Goal: Find specific page/section: Find specific page/section

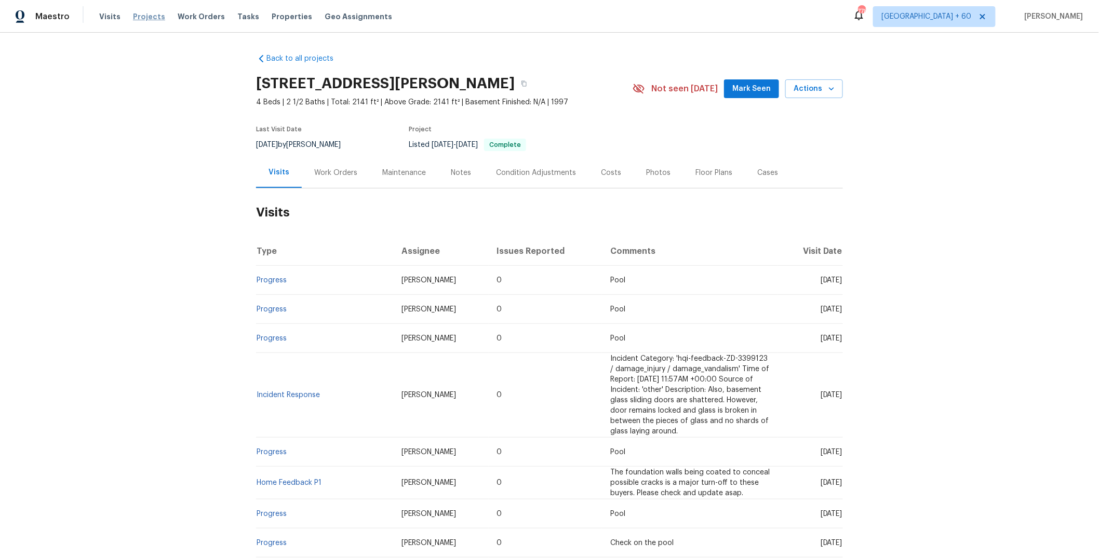
click at [145, 17] on span "Projects" at bounding box center [149, 16] width 32 height 10
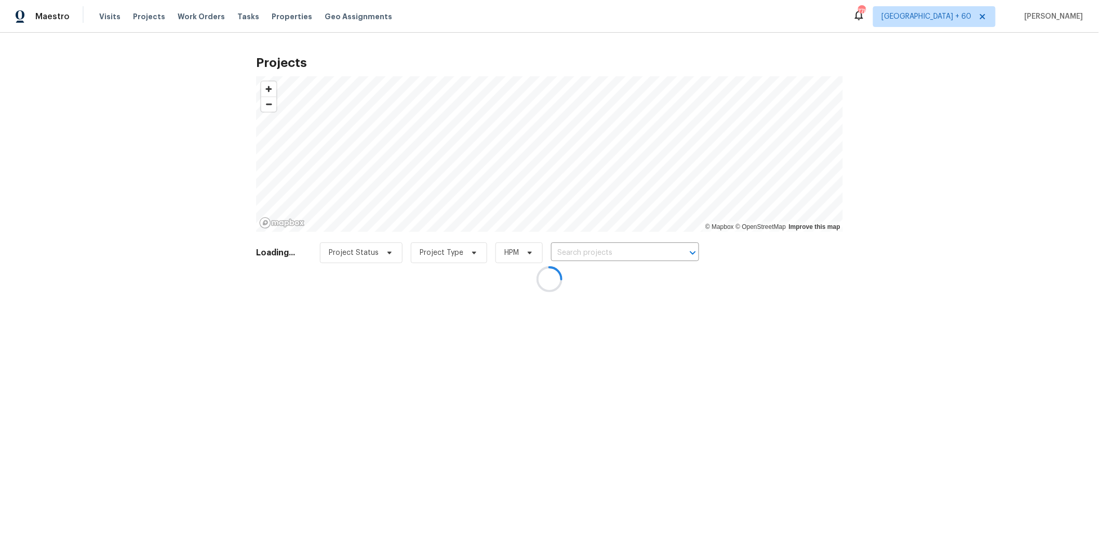
click at [600, 252] on div at bounding box center [549, 279] width 1099 height 558
click at [596, 254] on div at bounding box center [549, 279] width 1099 height 558
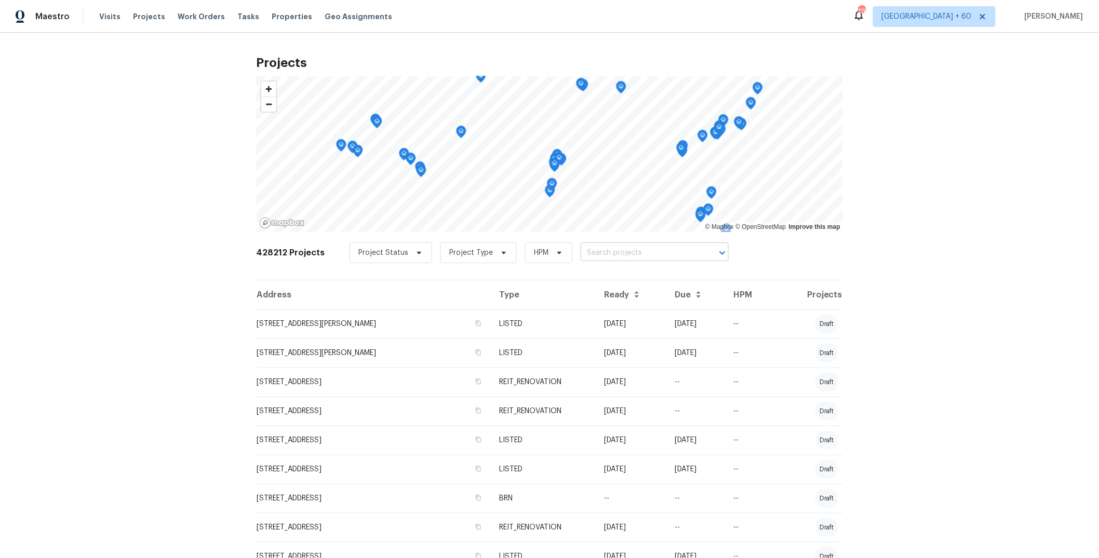
click at [621, 252] on input "text" at bounding box center [640, 253] width 119 height 16
paste input "[STREET_ADDRESS]"
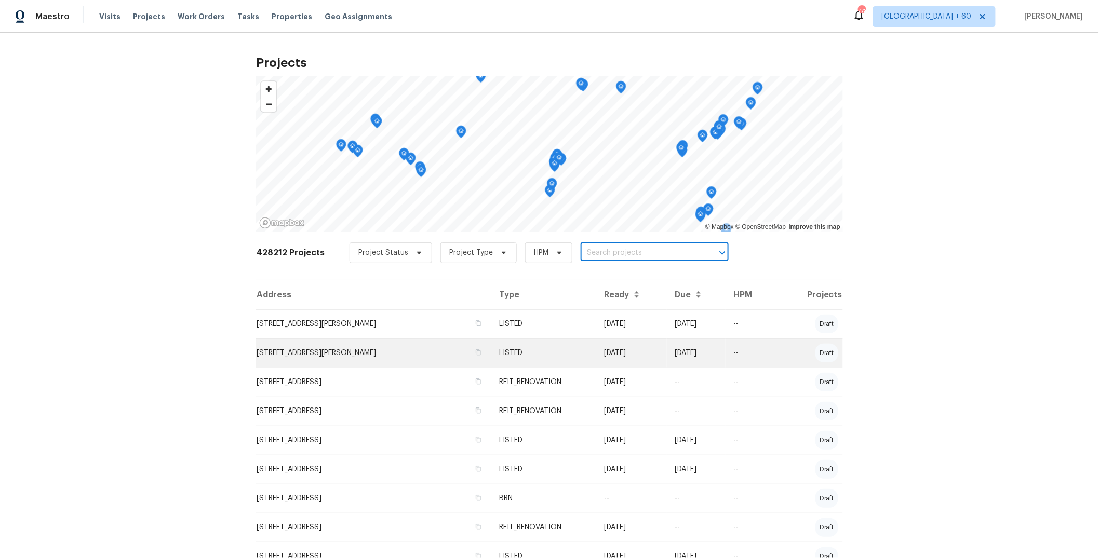
type input "[STREET_ADDRESS]"
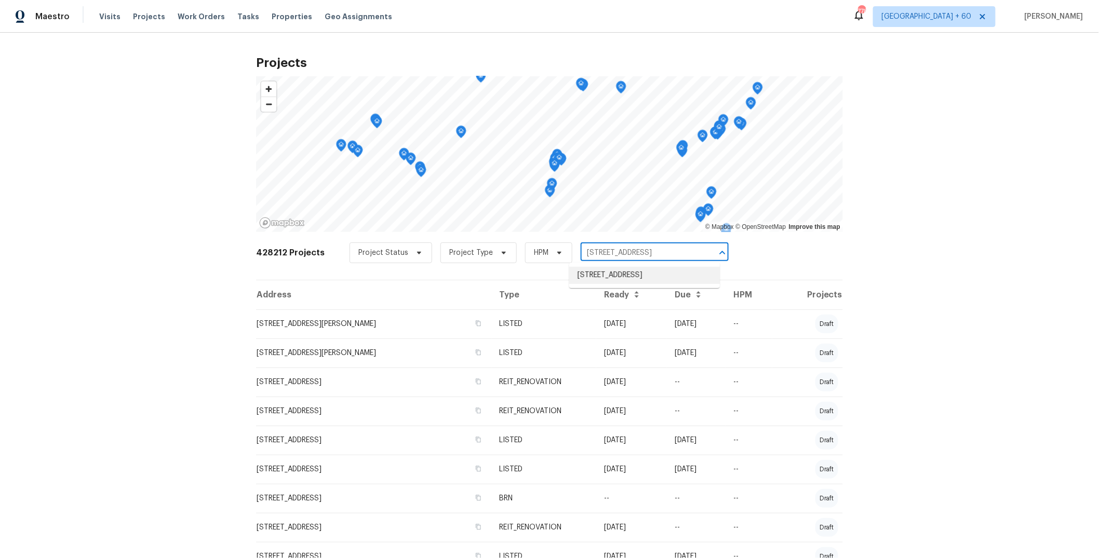
click at [606, 281] on li "[STREET_ADDRESS]" at bounding box center [644, 275] width 151 height 17
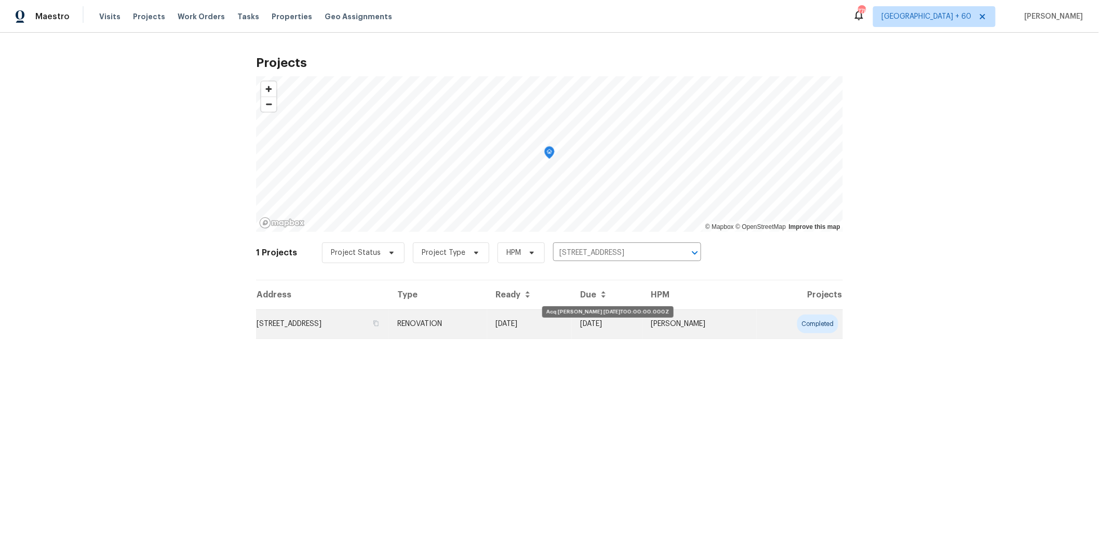
click at [561, 334] on td "[DATE]" at bounding box center [529, 323] width 85 height 29
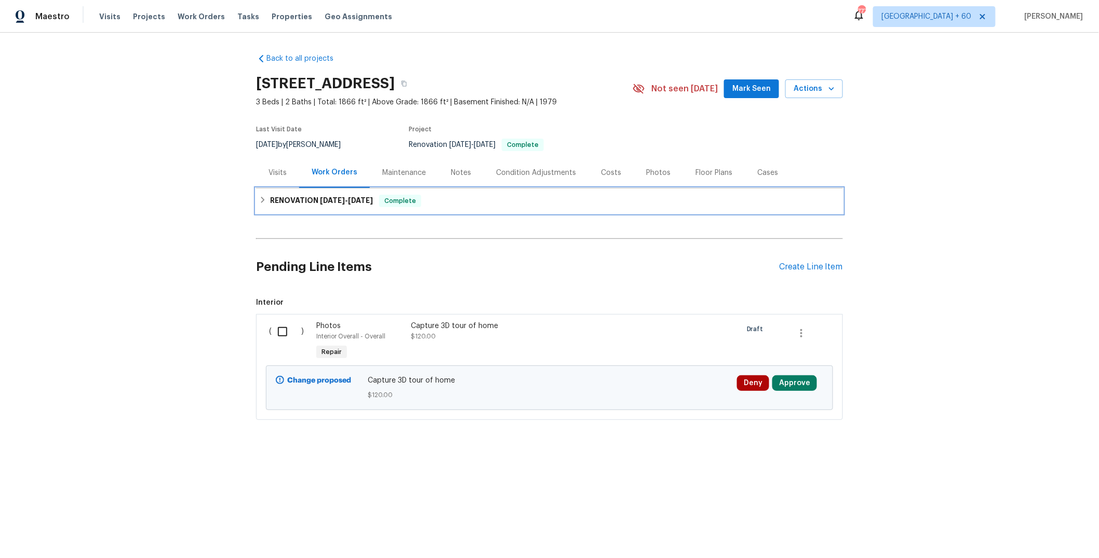
click at [464, 192] on div "RENOVATION [DATE] - [DATE] Complete" at bounding box center [549, 200] width 587 height 25
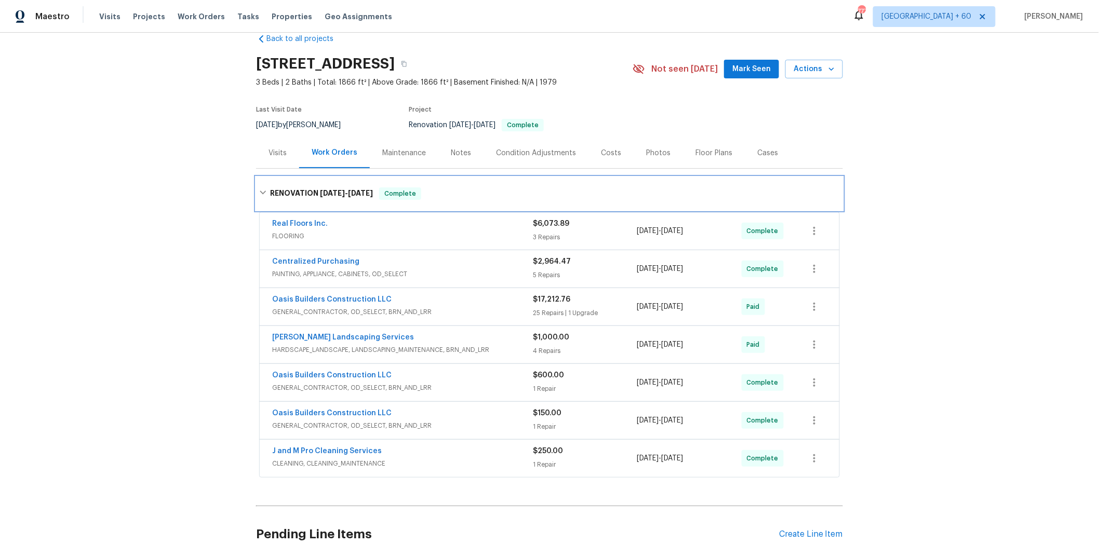
scroll to position [32, 0]
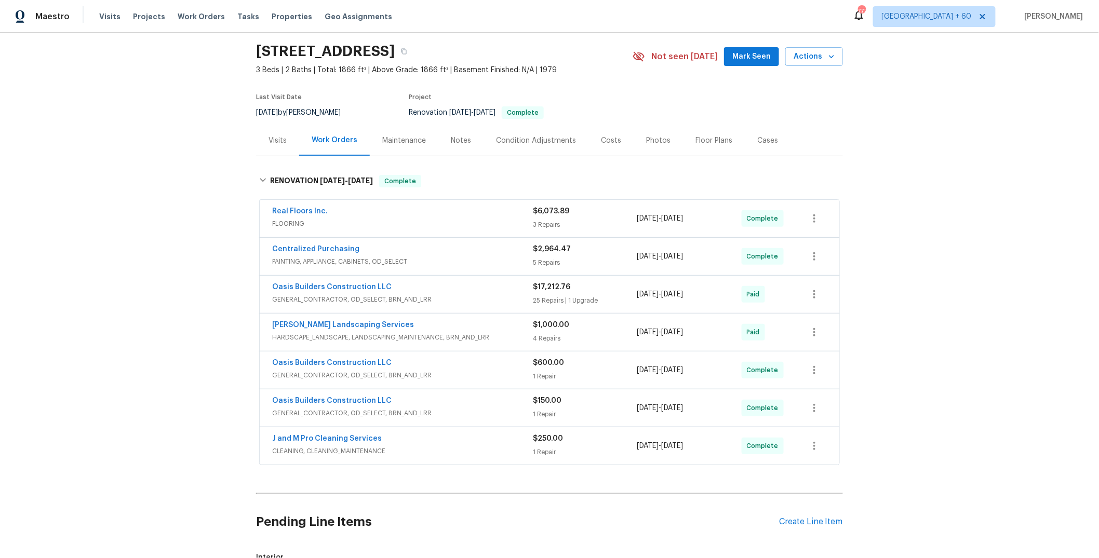
click at [470, 210] on div "Real Floors Inc." at bounding box center [402, 212] width 261 height 12
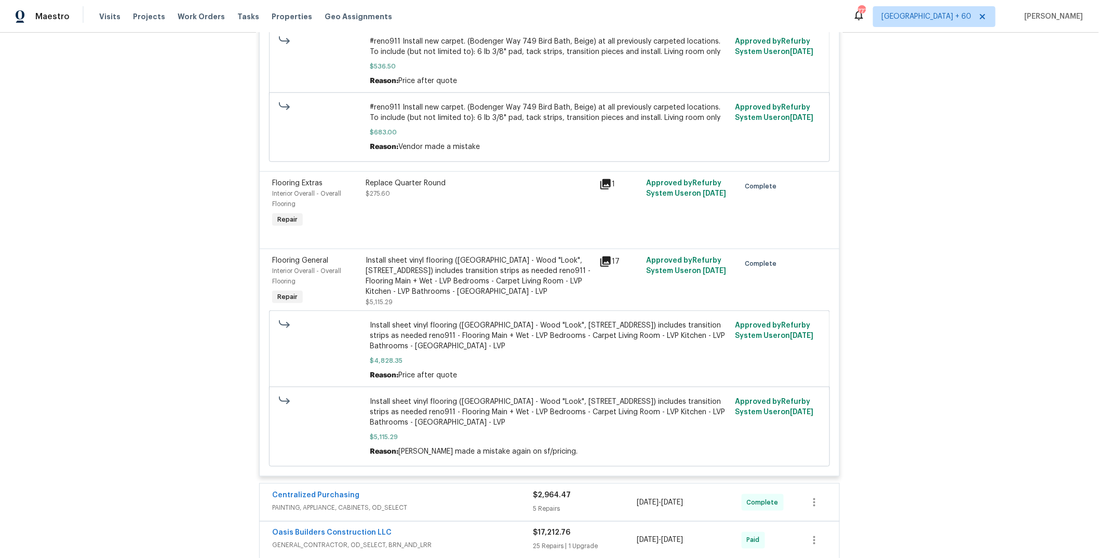
scroll to position [0, 0]
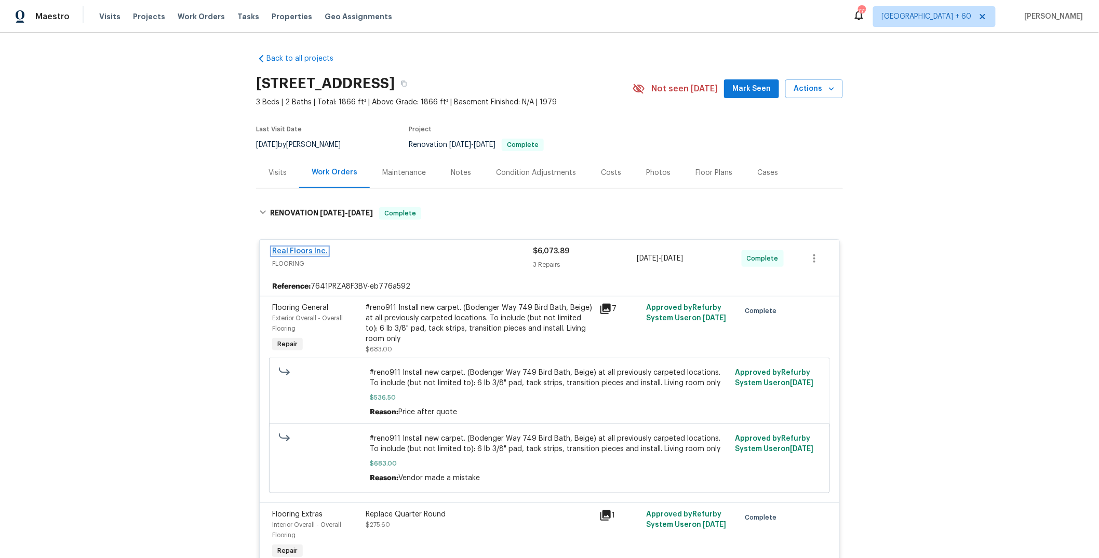
click at [317, 249] on link "Real Floors Inc." at bounding box center [300, 251] width 56 height 7
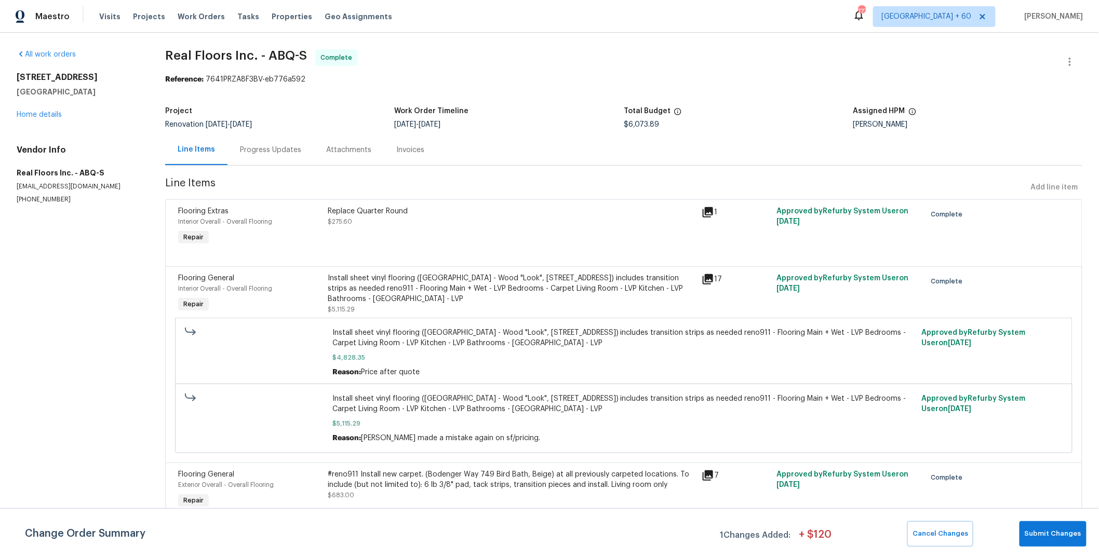
click at [256, 149] on div "Progress Updates" at bounding box center [270, 150] width 61 height 10
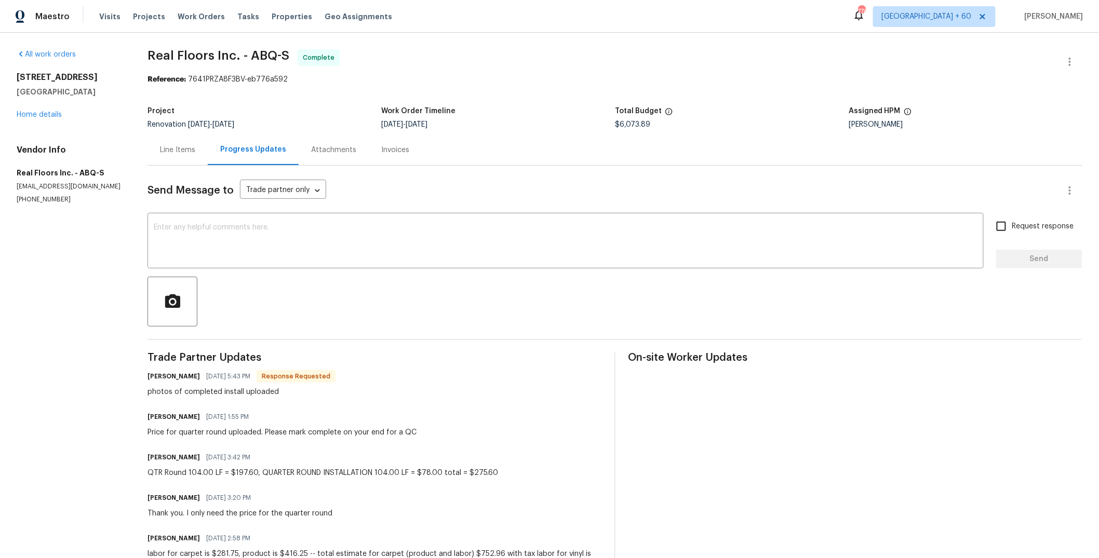
click at [173, 147] on div "Line Items" at bounding box center [177, 150] width 35 height 10
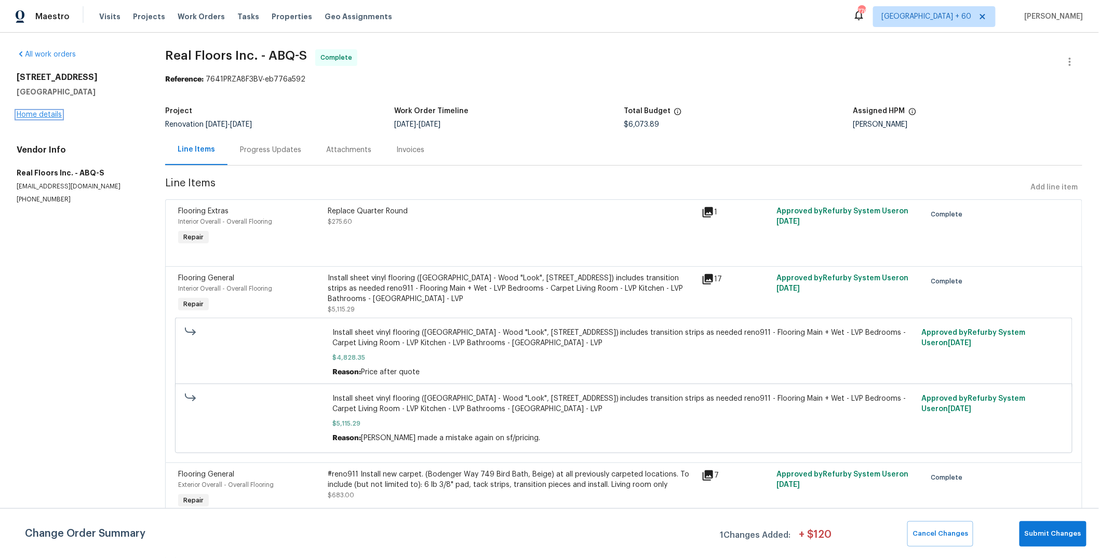
click at [58, 113] on link "Home details" at bounding box center [39, 114] width 45 height 7
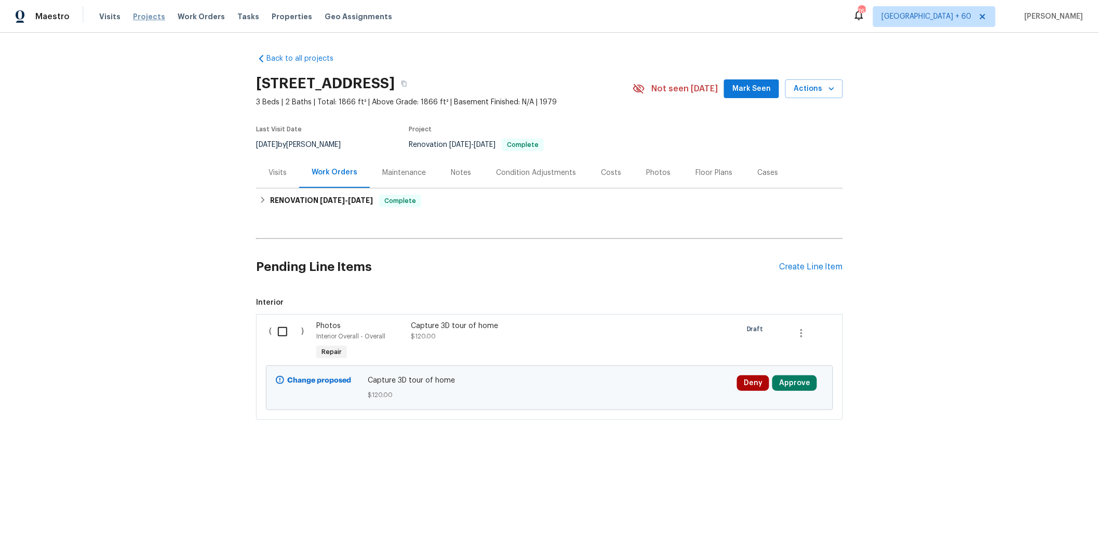
click at [142, 18] on span "Projects" at bounding box center [149, 16] width 32 height 10
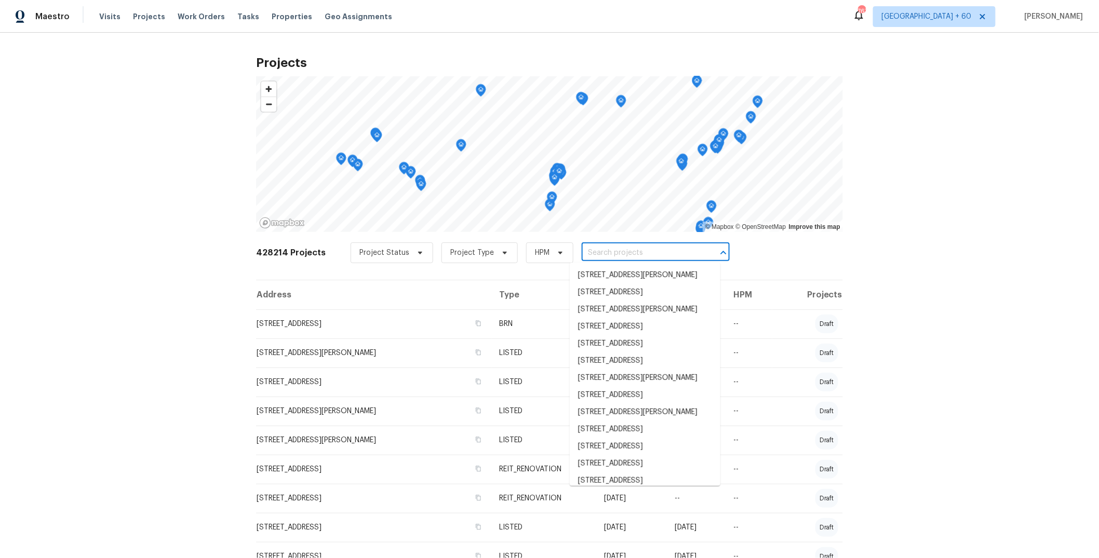
click at [606, 255] on input "text" at bounding box center [641, 253] width 119 height 16
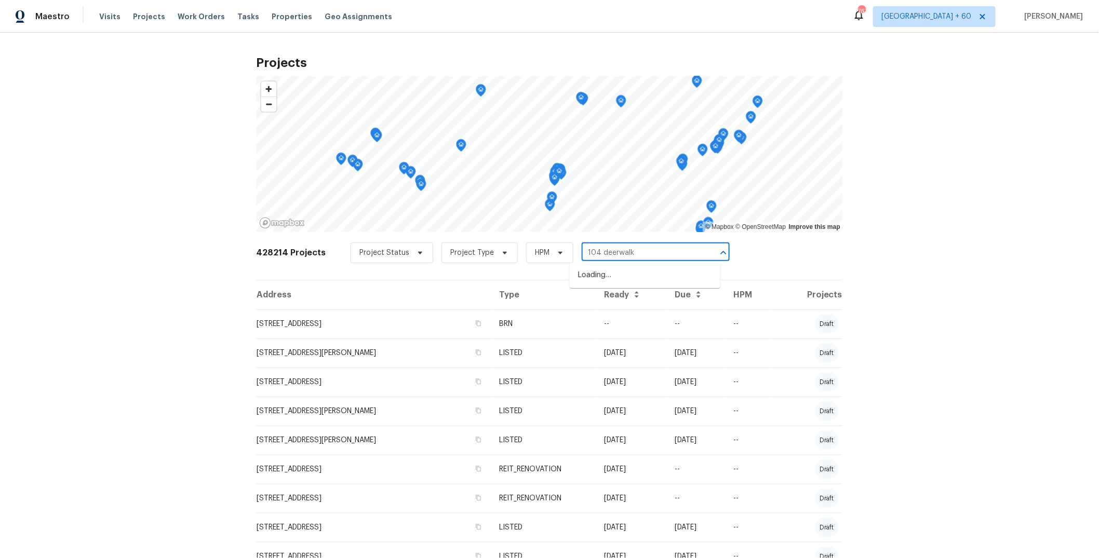
type input "104 deerwalk"
click at [639, 274] on li "[STREET_ADDRESS]" at bounding box center [645, 275] width 151 height 17
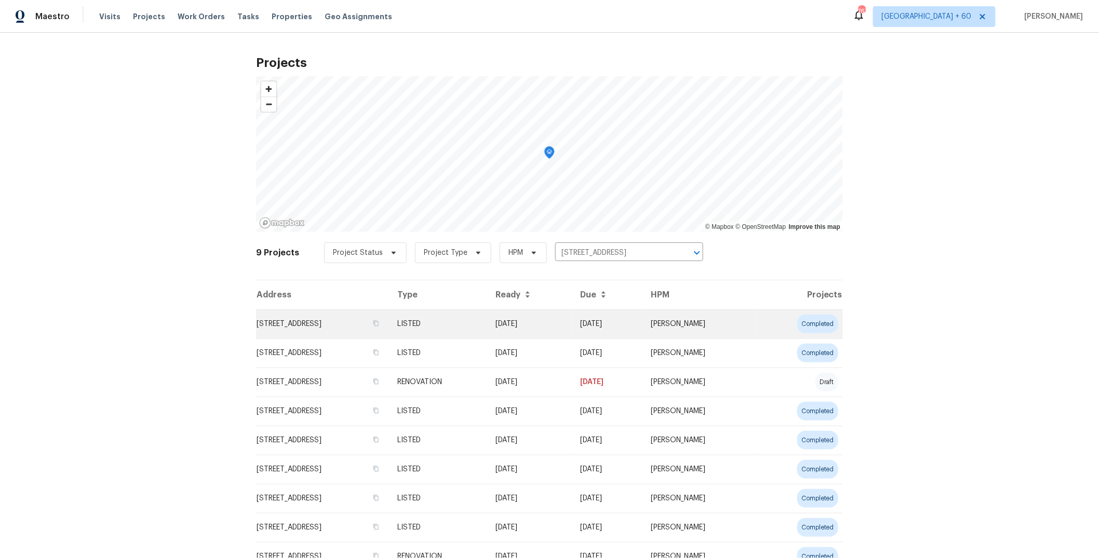
click at [371, 324] on td "[STREET_ADDRESS]" at bounding box center [322, 323] width 133 height 29
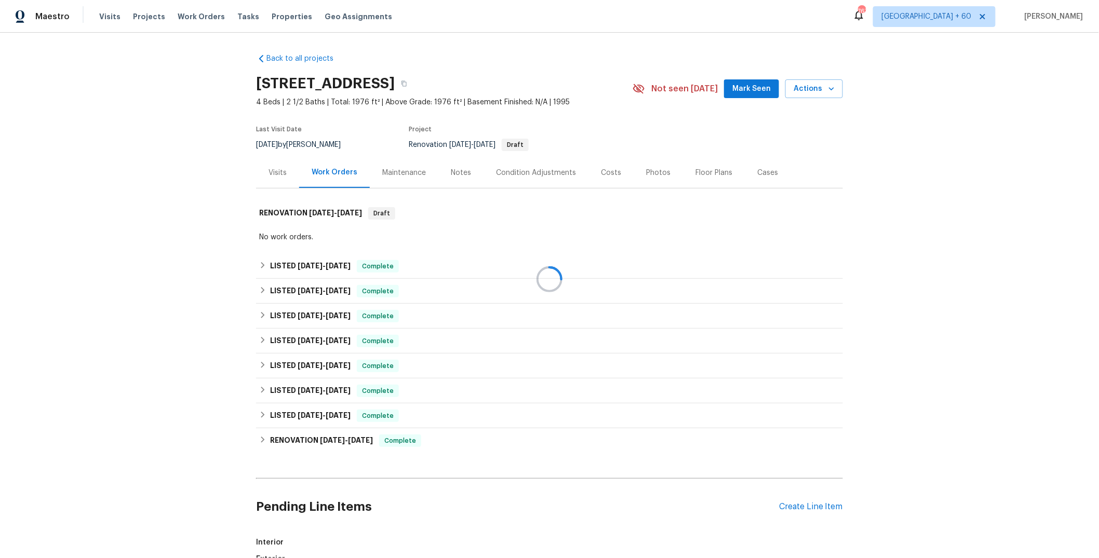
click at [393, 167] on div at bounding box center [549, 279] width 1099 height 558
click at [395, 169] on div "Maintenance" at bounding box center [404, 173] width 44 height 10
